Goal: Check status: Check status

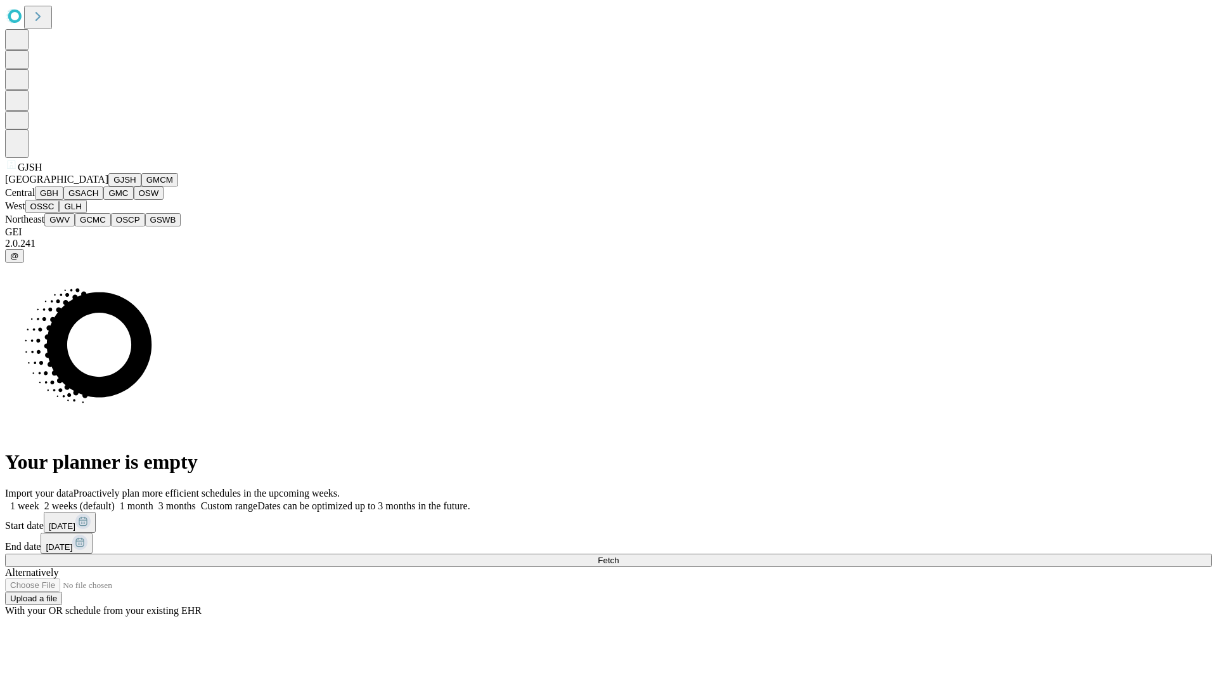
click at [108, 186] on button "GJSH" at bounding box center [124, 179] width 33 height 13
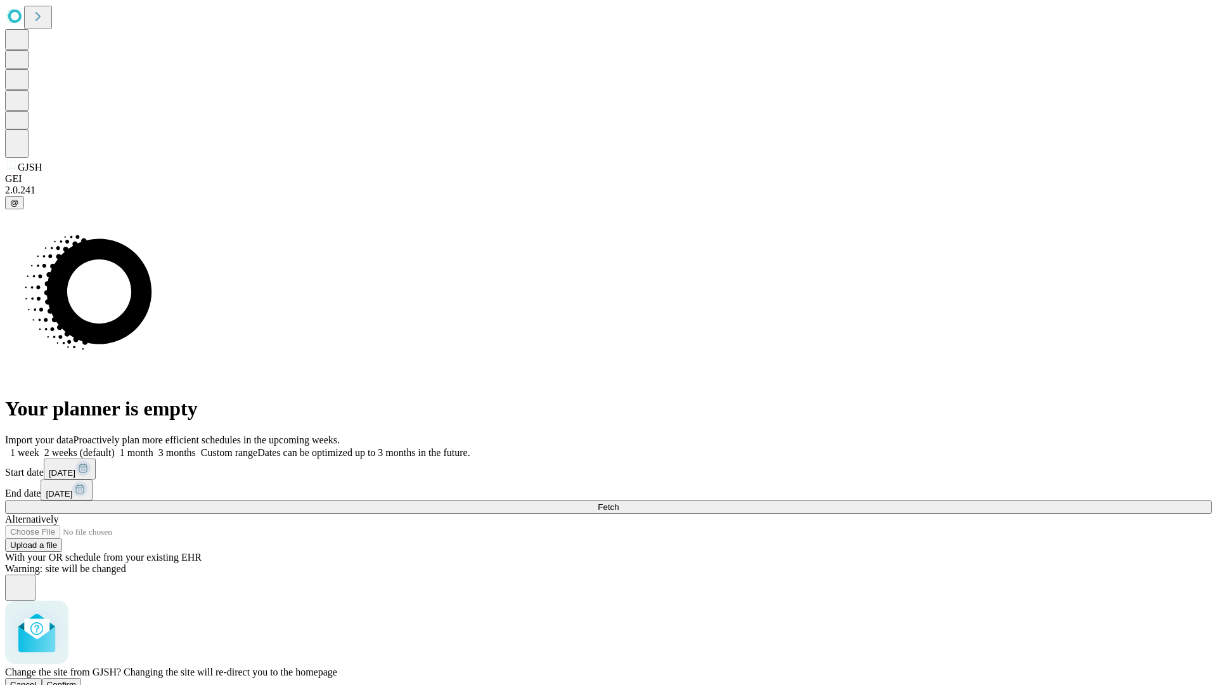
click at [77, 680] on span "Confirm" at bounding box center [62, 685] width 30 height 10
click at [39, 447] on label "1 week" at bounding box center [22, 452] width 34 height 11
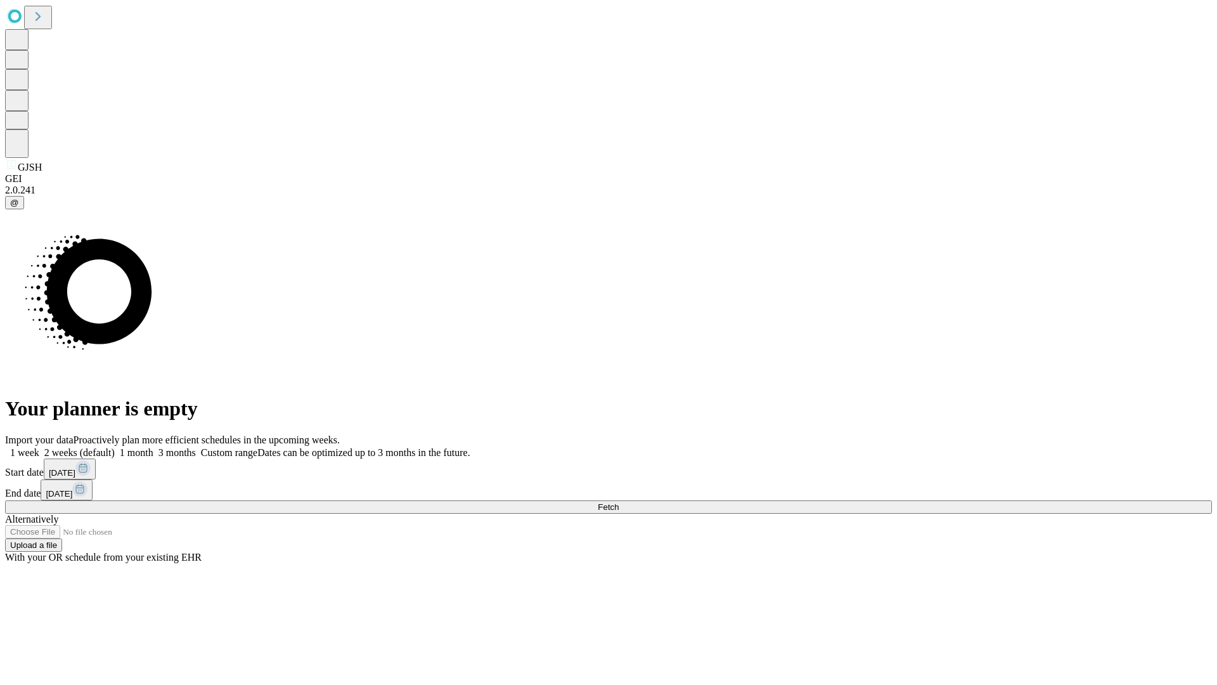
click at [619, 502] on span "Fetch" at bounding box center [608, 507] width 21 height 10
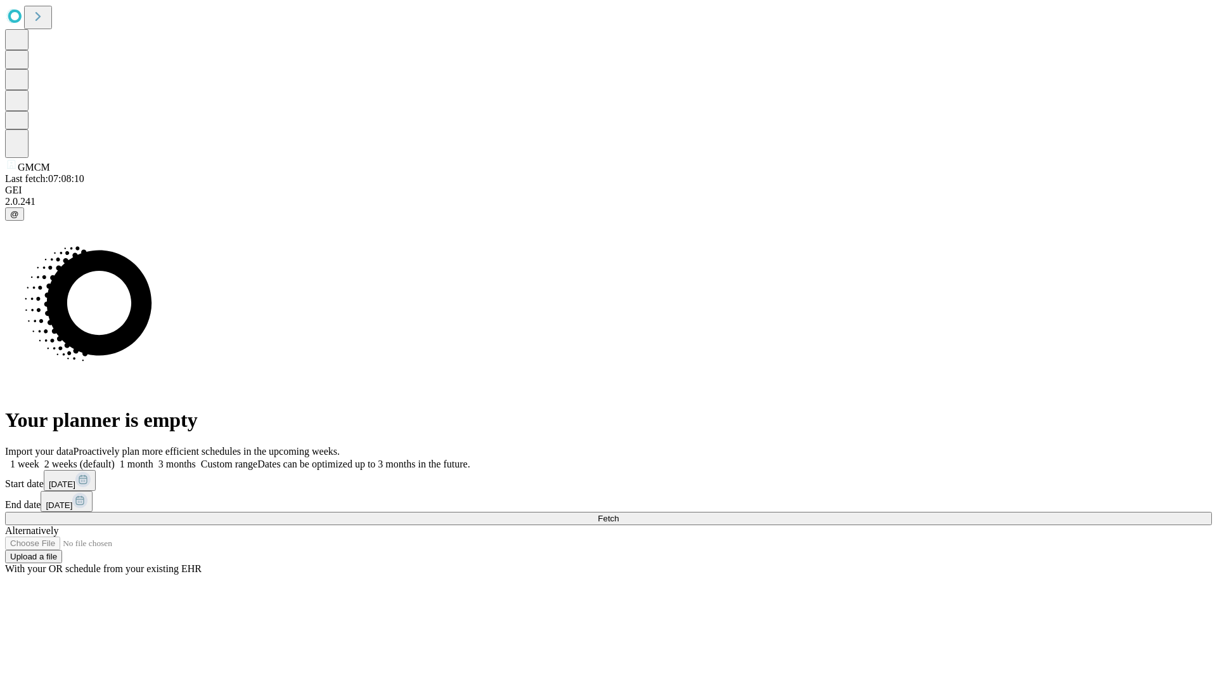
click at [39, 458] on label "1 week" at bounding box center [22, 463] width 34 height 11
click at [619, 514] on span "Fetch" at bounding box center [608, 519] width 21 height 10
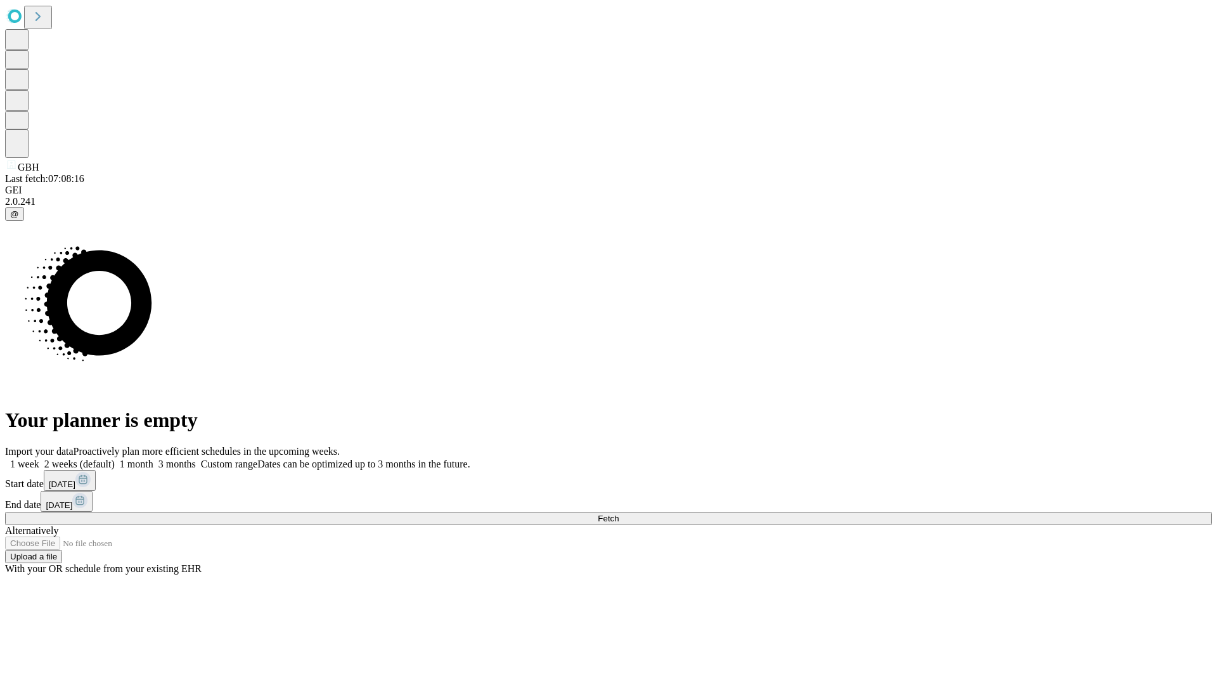
click at [39, 458] on label "1 week" at bounding box center [22, 463] width 34 height 11
click at [619, 514] on span "Fetch" at bounding box center [608, 519] width 21 height 10
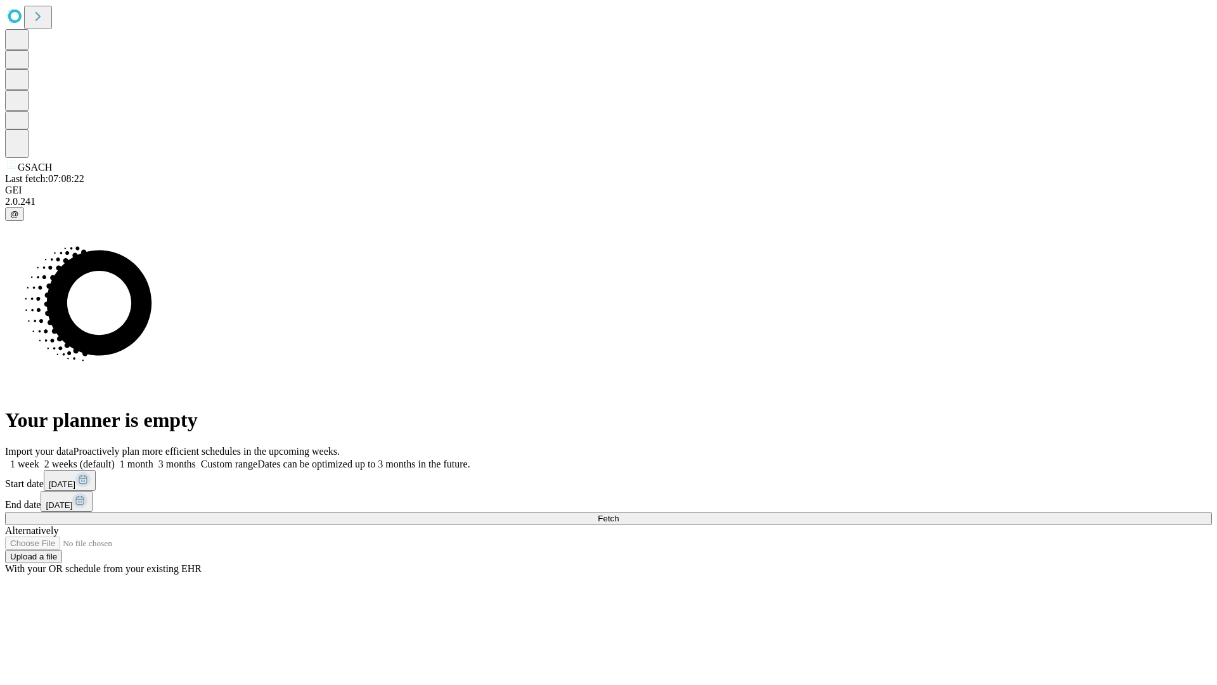
click at [619, 514] on span "Fetch" at bounding box center [608, 519] width 21 height 10
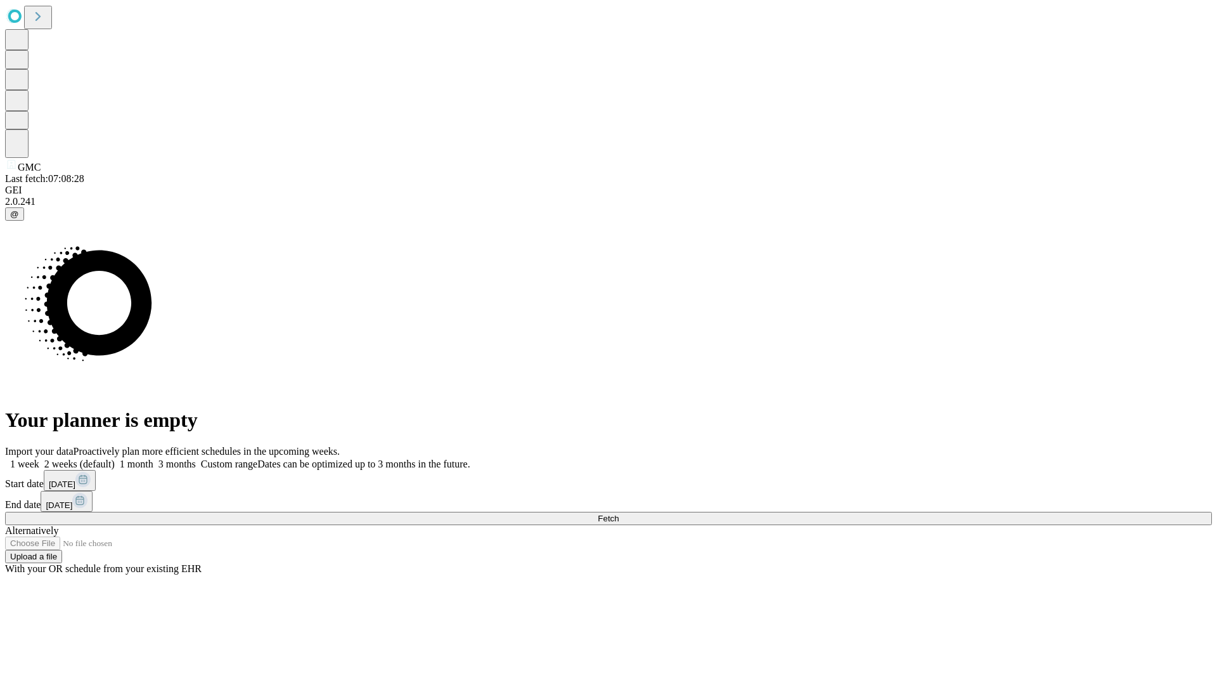
click at [39, 458] on label "1 week" at bounding box center [22, 463] width 34 height 11
click at [619, 514] on span "Fetch" at bounding box center [608, 519] width 21 height 10
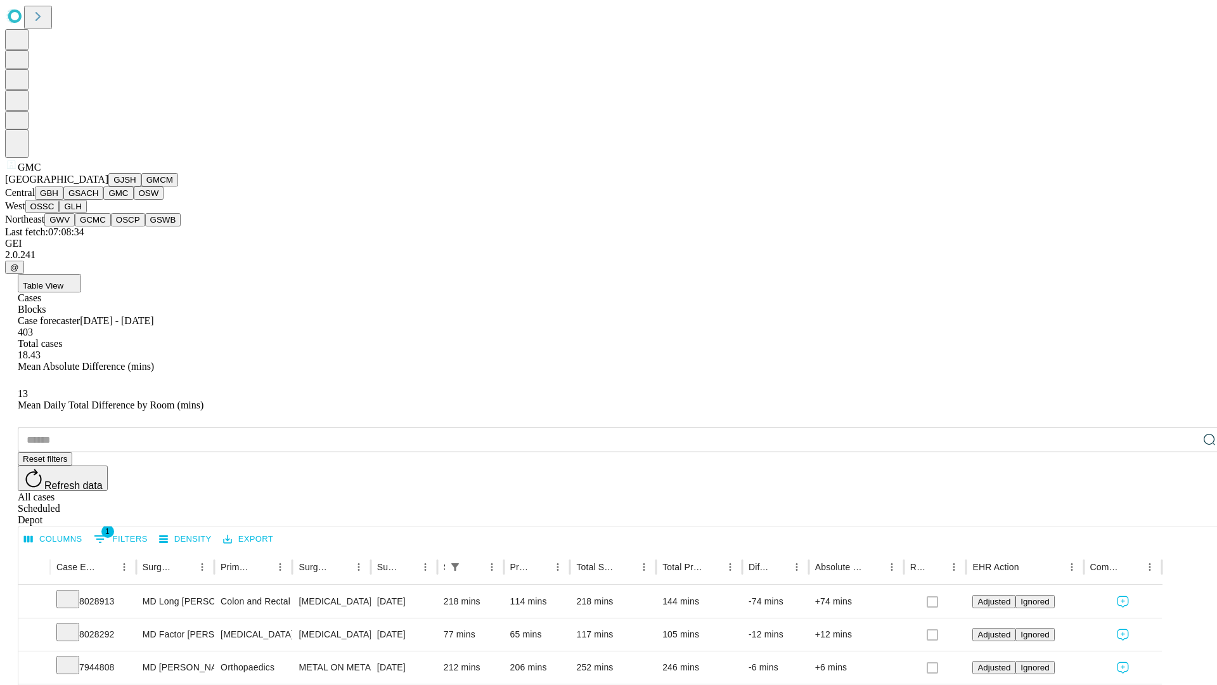
click at [134, 200] on button "OSW" at bounding box center [149, 192] width 30 height 13
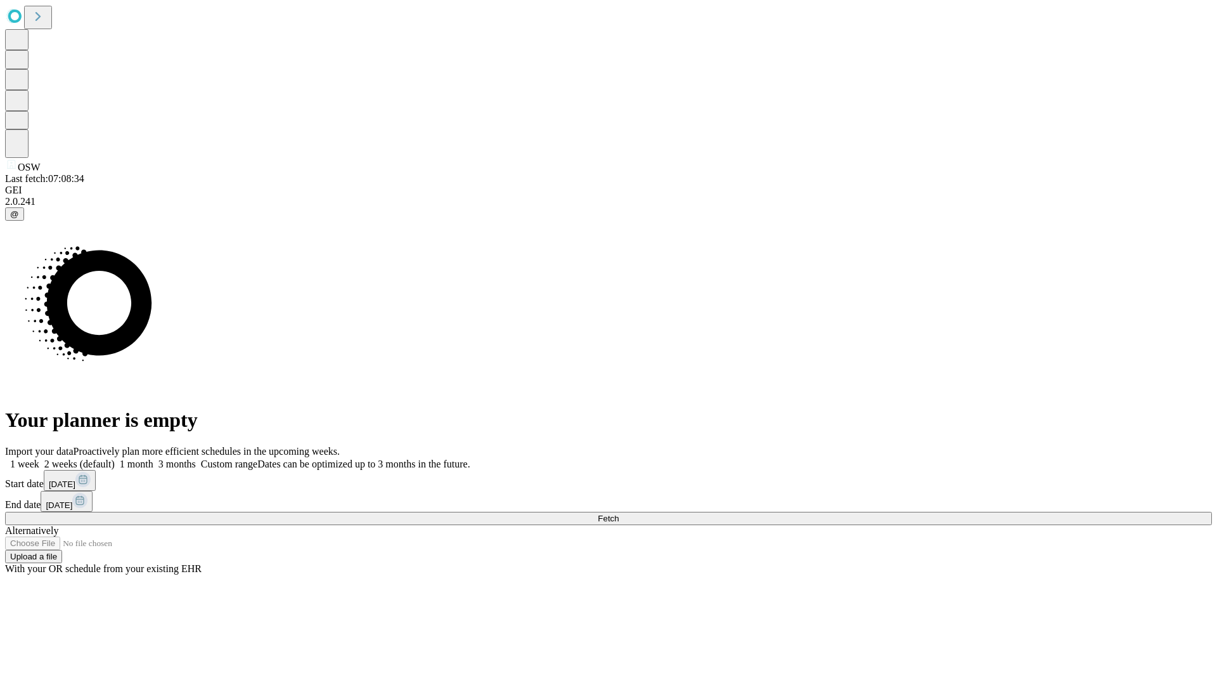
click at [39, 458] on label "1 week" at bounding box center [22, 463] width 34 height 11
click at [619, 514] on span "Fetch" at bounding box center [608, 519] width 21 height 10
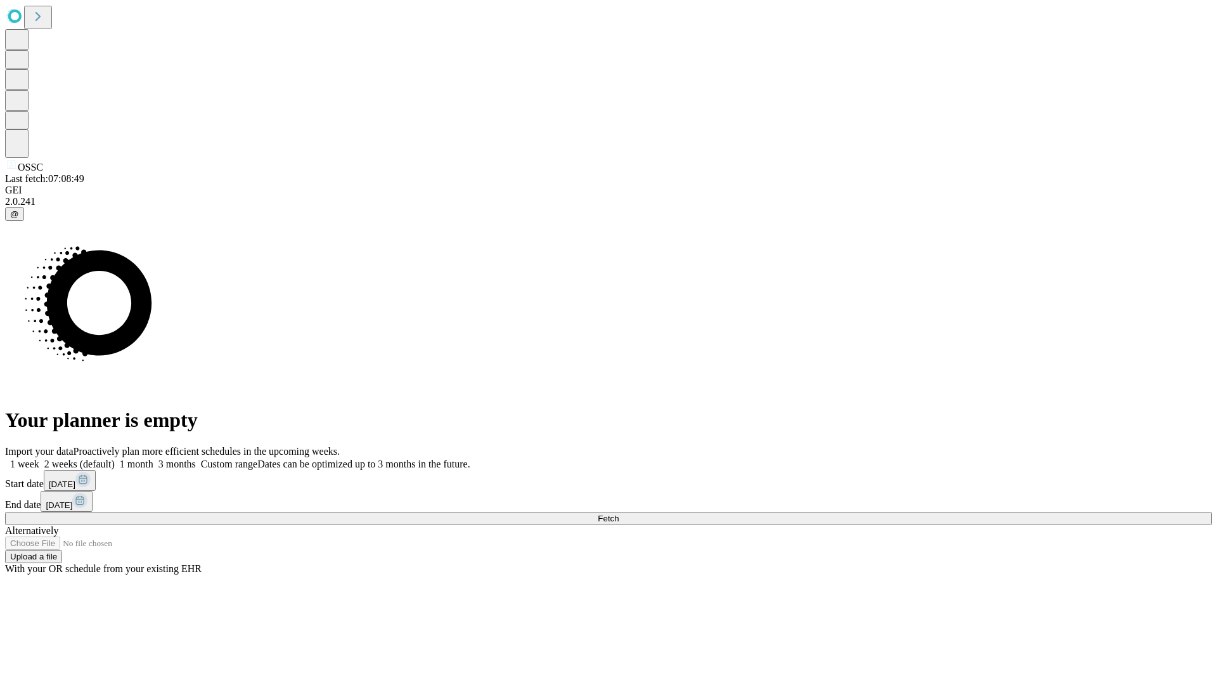
click at [39, 458] on label "1 week" at bounding box center [22, 463] width 34 height 11
click at [619, 514] on span "Fetch" at bounding box center [608, 519] width 21 height 10
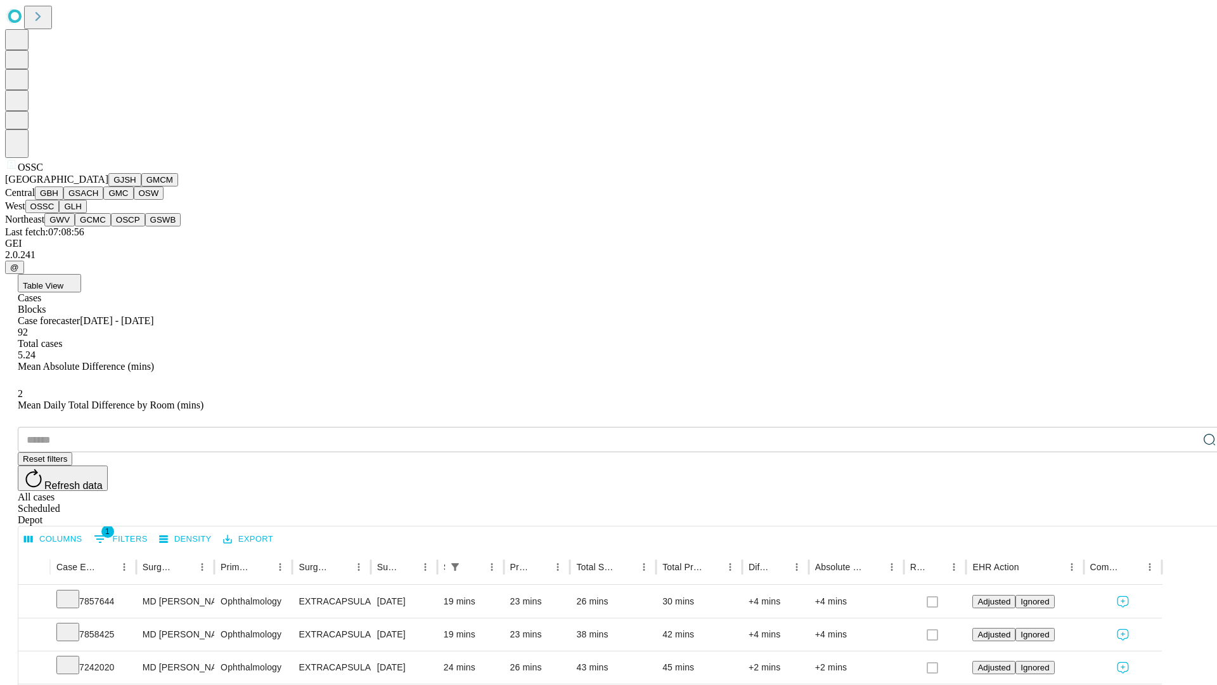
click at [86, 213] on button "GLH" at bounding box center [72, 206] width 27 height 13
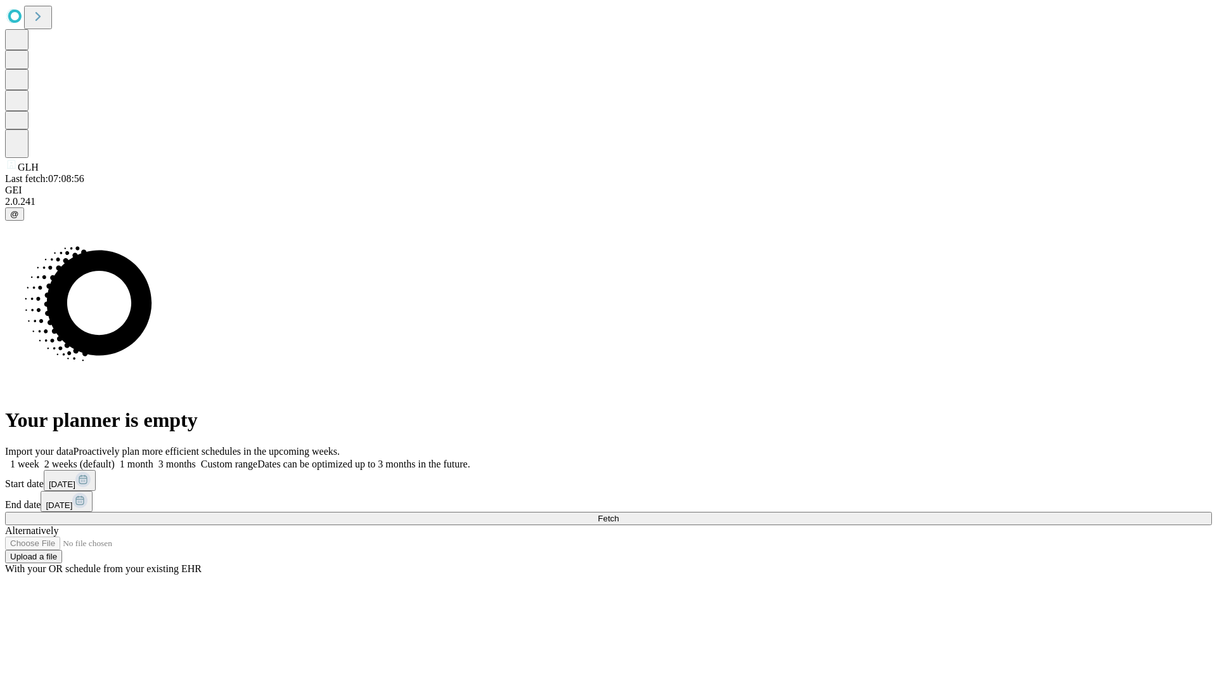
click at [619, 514] on span "Fetch" at bounding box center [608, 519] width 21 height 10
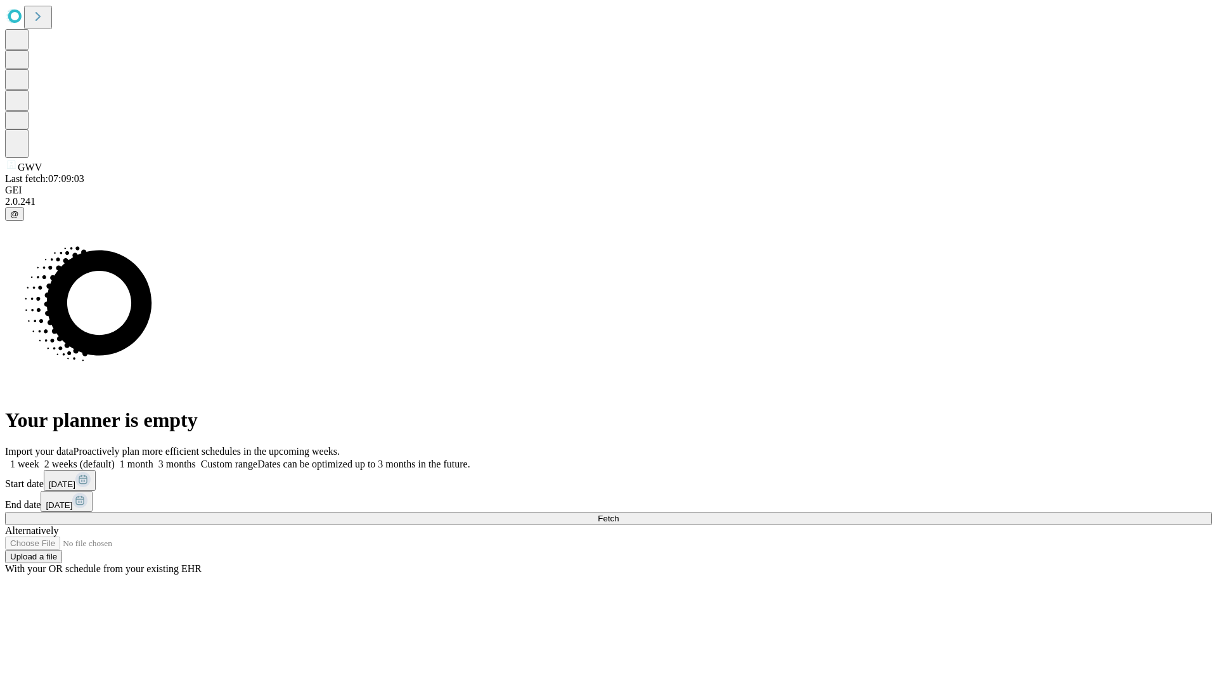
click at [619, 514] on span "Fetch" at bounding box center [608, 519] width 21 height 10
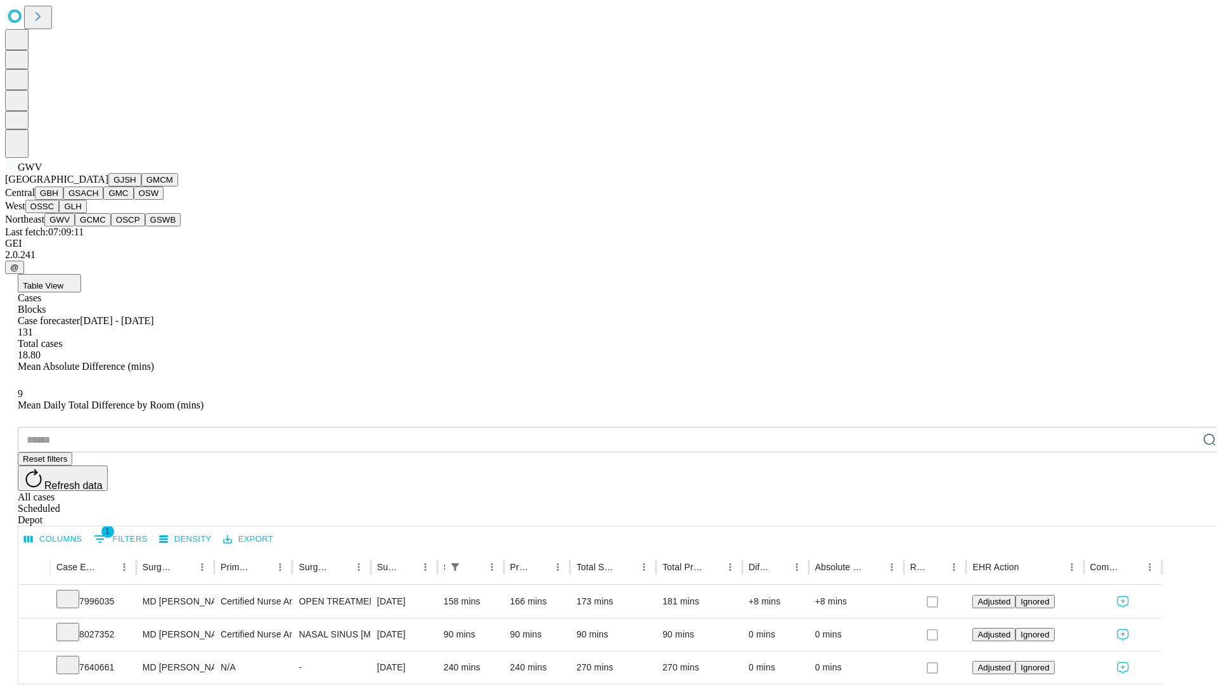
click at [98, 226] on button "GCMC" at bounding box center [93, 219] width 36 height 13
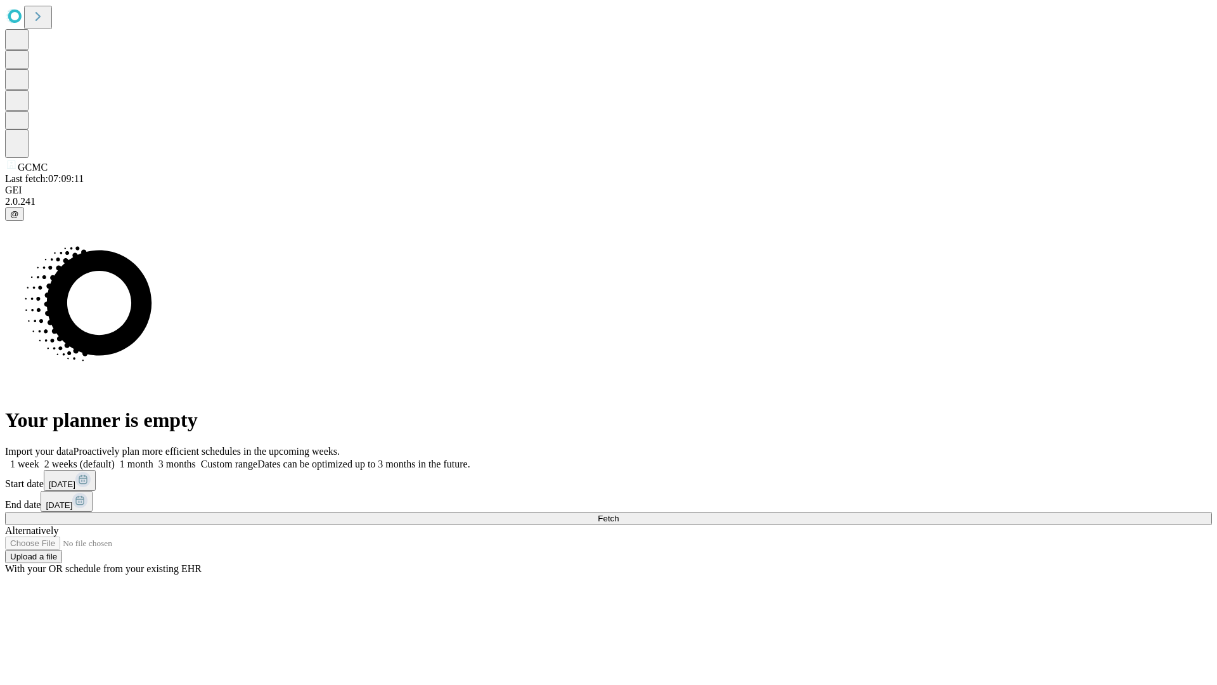
click at [39, 458] on label "1 week" at bounding box center [22, 463] width 34 height 11
click at [619, 514] on span "Fetch" at bounding box center [608, 519] width 21 height 10
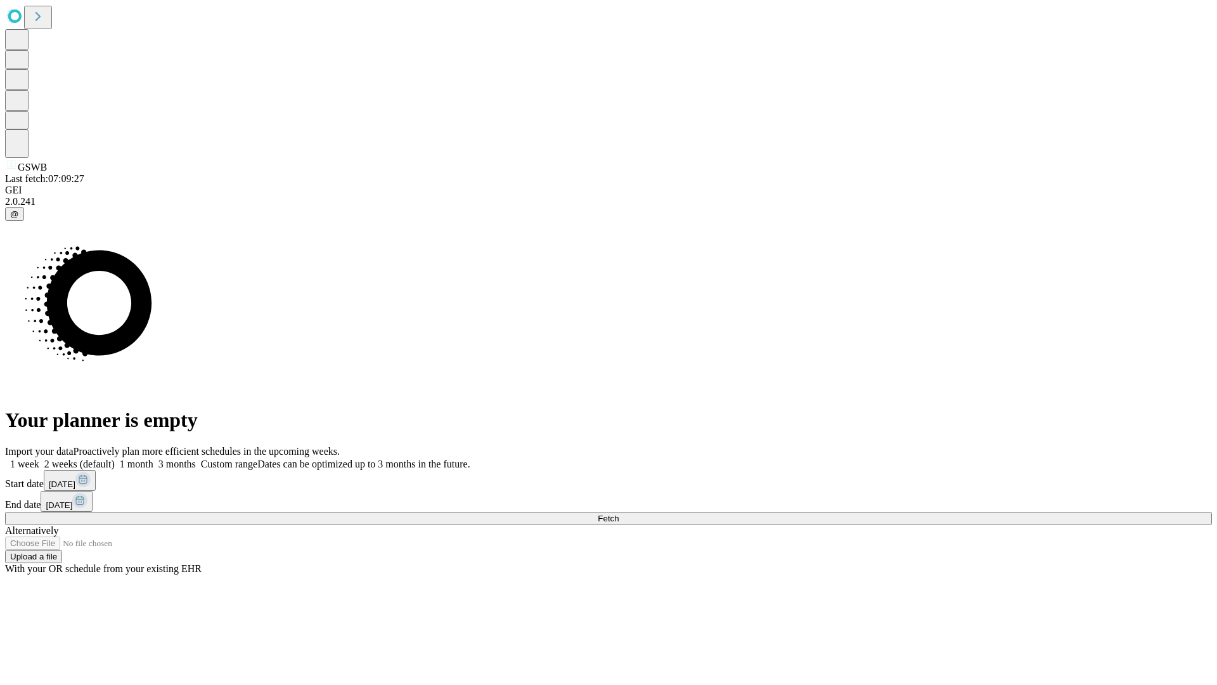
click at [39, 458] on label "1 week" at bounding box center [22, 463] width 34 height 11
click at [619, 514] on span "Fetch" at bounding box center [608, 519] width 21 height 10
